Goal: Information Seeking & Learning: Learn about a topic

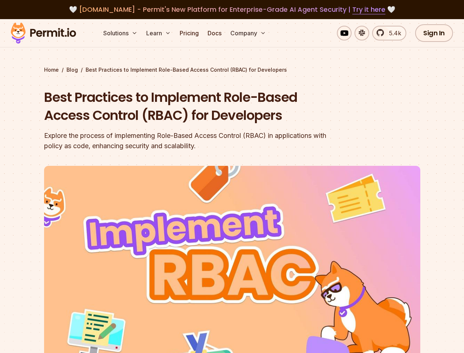
click at [232, 176] on img at bounding box center [232, 272] width 376 height 212
click at [121, 33] on button "Solutions" at bounding box center [120, 33] width 40 height 15
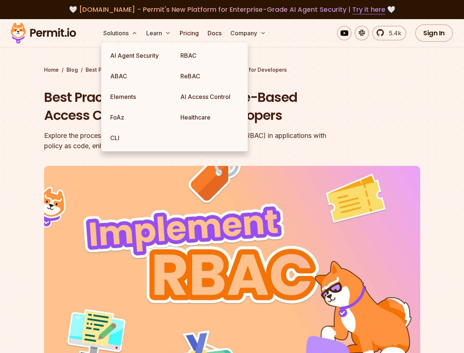
click at [159, 33] on button "Learn" at bounding box center [158, 33] width 30 height 15
click at [249, 33] on button "Company" at bounding box center [247, 33] width 41 height 15
